Goal: Information Seeking & Learning: Learn about a topic

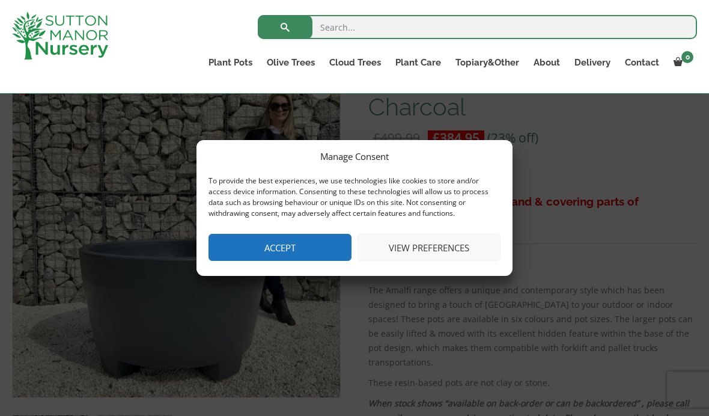
click at [312, 244] on button "Accept" at bounding box center [280, 247] width 143 height 27
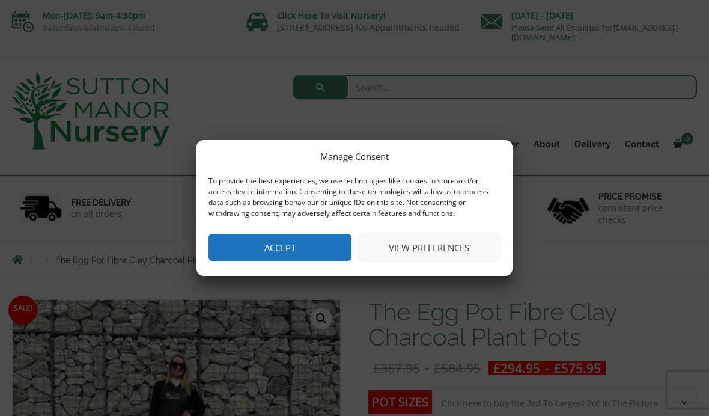
click at [315, 242] on button "Accept" at bounding box center [280, 247] width 143 height 27
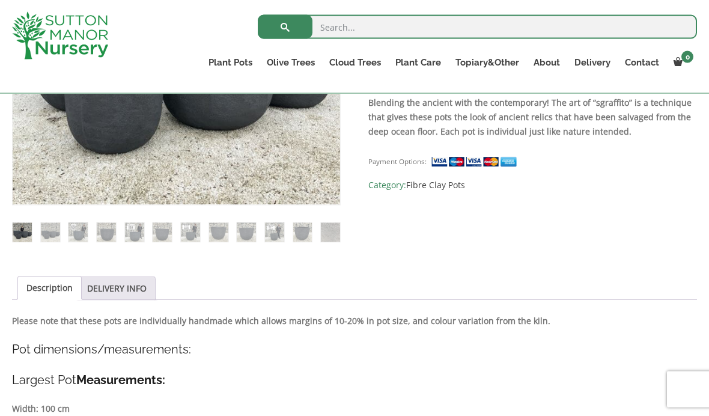
scroll to position [392, 0]
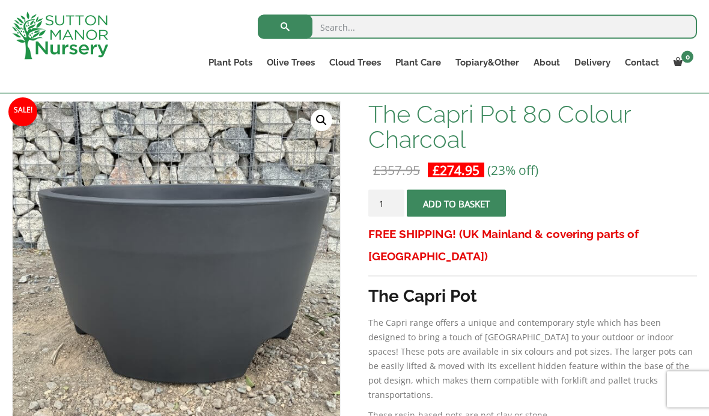
scroll to position [176, 0]
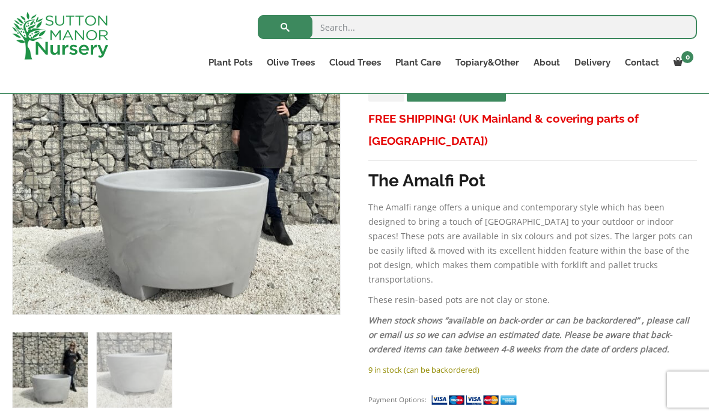
scroll to position [291, 0]
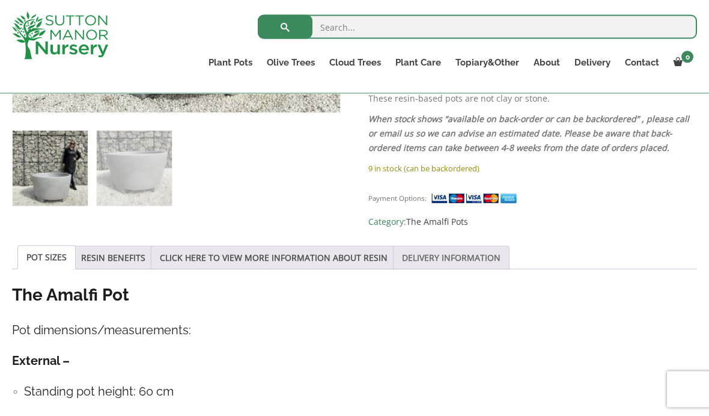
click at [460, 254] on link "DELIVERY INFORMATION" at bounding box center [451, 257] width 99 height 23
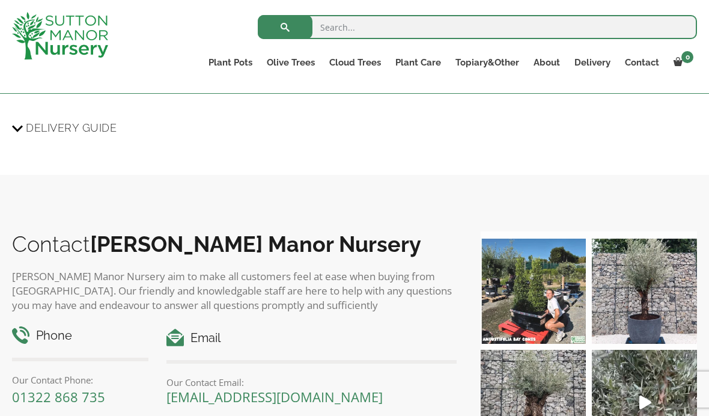
scroll to position [1144, 0]
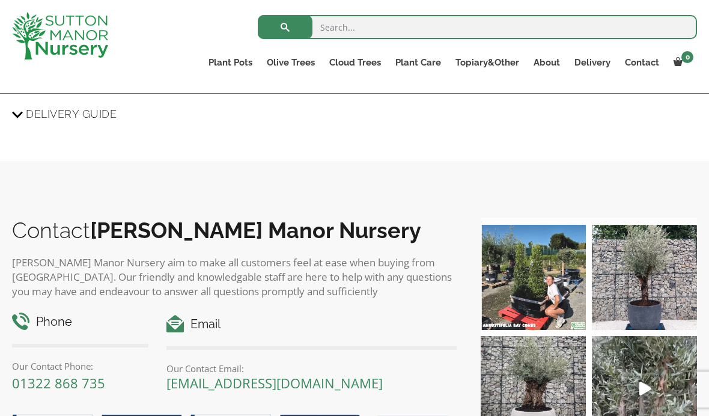
click at [646, 369] on img at bounding box center [644, 388] width 105 height 105
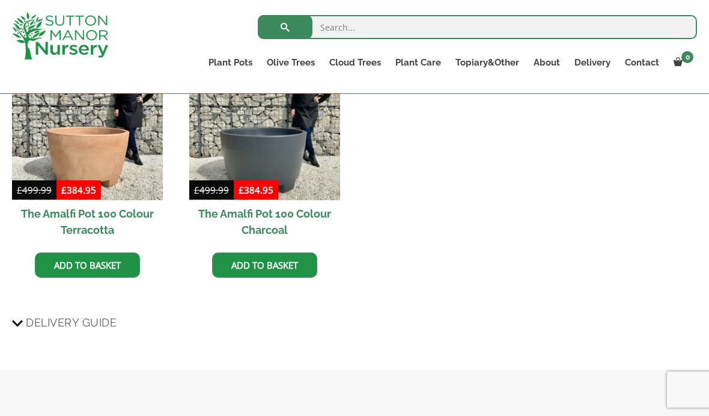
scroll to position [936, 0]
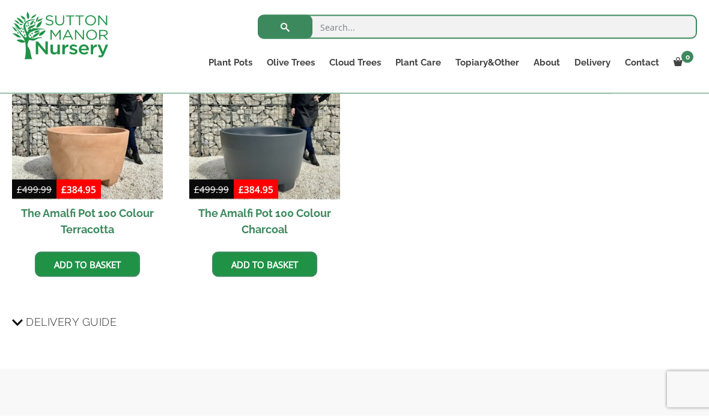
click at [28, 316] on span "Delivery Guide" at bounding box center [71, 322] width 91 height 22
click at [0, 0] on input "Delivery Guide" at bounding box center [0, 0] width 0 height 0
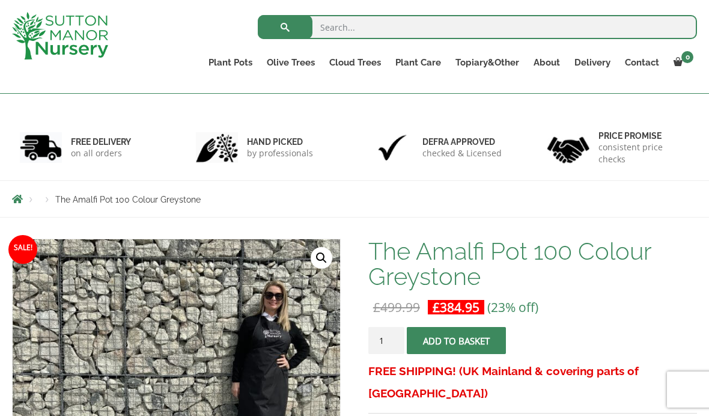
scroll to position [0, 0]
